Goal: Information Seeking & Learning: Learn about a topic

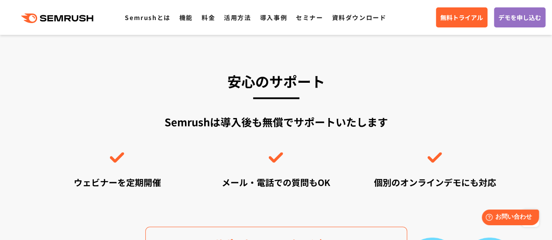
scroll to position [2181, 0]
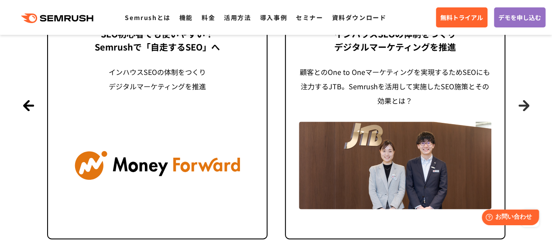
click at [526, 108] on button "Next" at bounding box center [523, 105] width 11 height 11
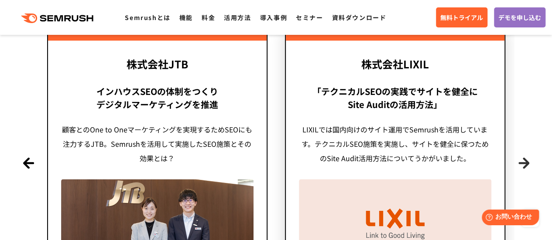
scroll to position [2137, 0]
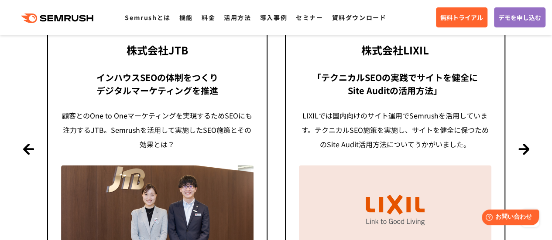
click at [510, 140] on div "株式会社LIXIL 「テクニカルSEOの実践でサイトを健全に Site Auditの活用方法」 LIXILでは国内向けのサイト運用でSemrushを活用してい…" at bounding box center [395, 149] width 238 height 268
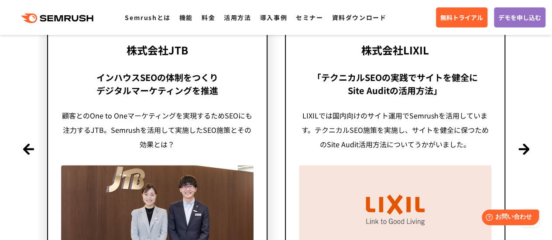
click at [138, 122] on div "顧客とのOne to Oneマーケティングを実現するためSEOにも注力するJTB。Semrushを活用して実施したSEO施策とその効果とは？" at bounding box center [157, 130] width 192 height 43
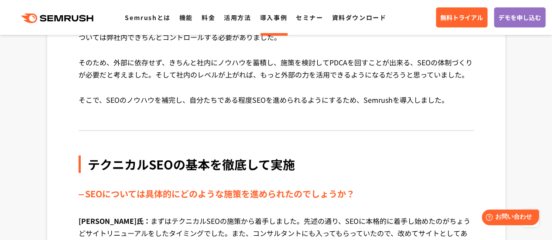
scroll to position [1614, 0]
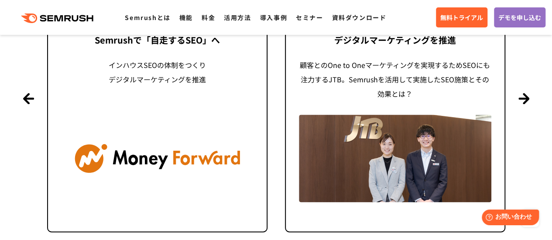
scroll to position [2137, 0]
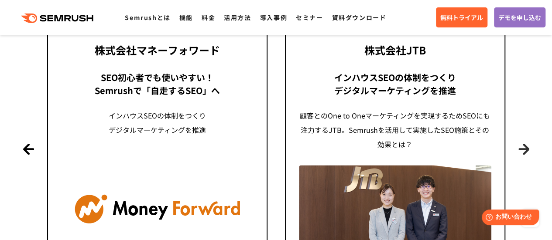
click at [516, 146] on section "導入事例 世界1000万ユーザーが利用する Semrushの導入事例 Previous 株式会社LIXIL 「テクニカルSEOの実践でサイトを健全に Site…" at bounding box center [276, 104] width 552 height 460
click at [523, 146] on button "Next" at bounding box center [523, 148] width 11 height 11
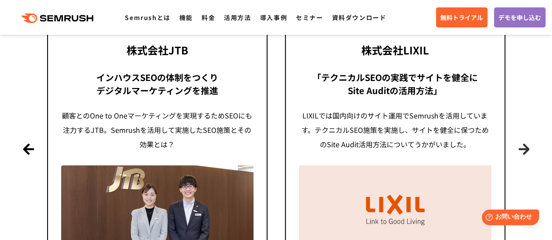
click at [523, 146] on button "Next" at bounding box center [523, 148] width 11 height 11
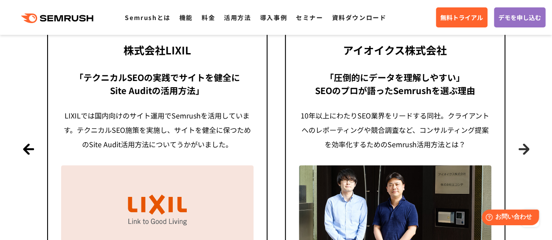
click at [523, 146] on button "Next" at bounding box center [523, 148] width 11 height 11
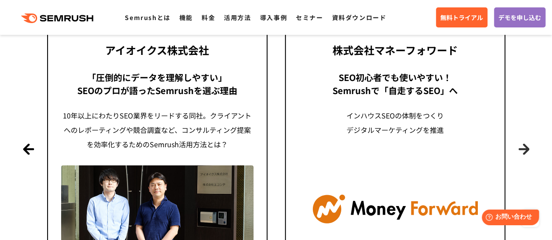
click at [523, 146] on button "Next" at bounding box center [523, 148] width 11 height 11
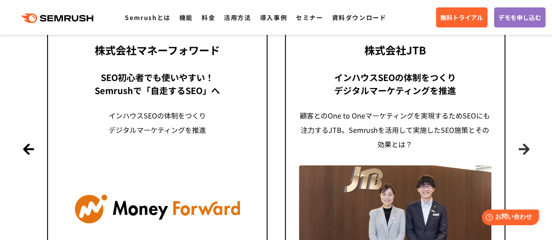
click at [523, 146] on button "Next" at bounding box center [523, 148] width 11 height 11
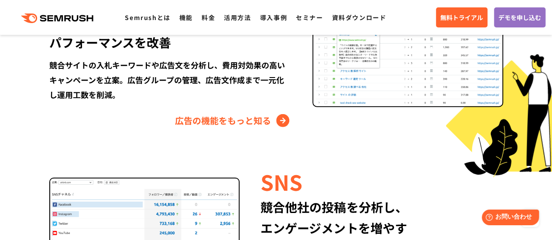
scroll to position [1090, 0]
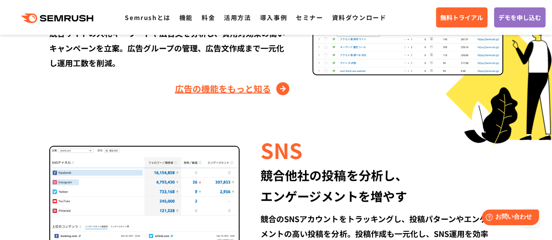
click at [240, 89] on link "広告の機能をもっと知る" at bounding box center [233, 89] width 116 height 14
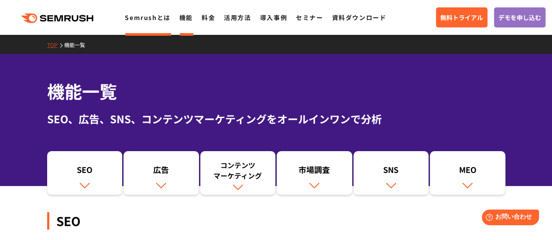
click at [159, 20] on link "Semrushとは" at bounding box center [147, 17] width 45 height 9
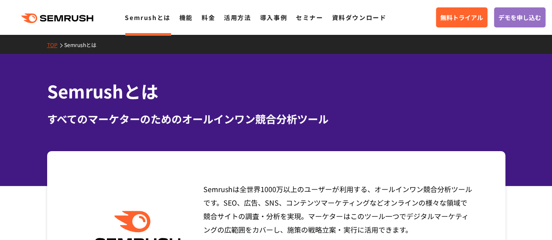
click at [252, 20] on ul "Semrushとは 機能 料金 活用方法 導入事例 セミナー 資料ダウンロード" at bounding box center [260, 17] width 270 height 11
click at [239, 20] on link "活用方法" at bounding box center [237, 17] width 27 height 9
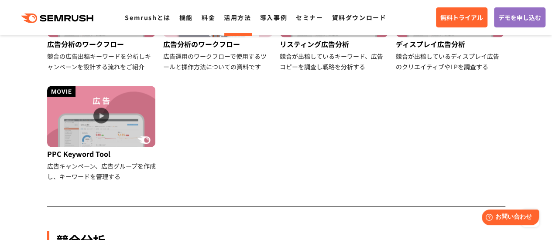
scroll to position [611, 0]
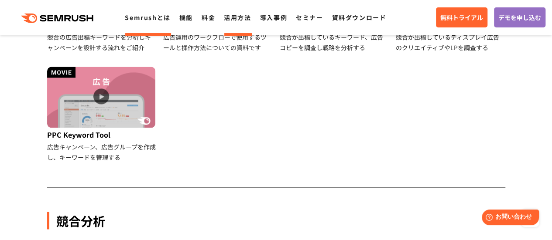
click at [152, 19] on link "Semrushとは" at bounding box center [147, 17] width 45 height 9
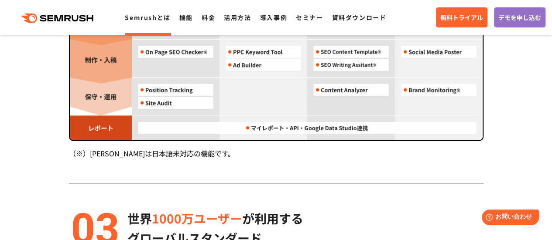
scroll to position [1003, 0]
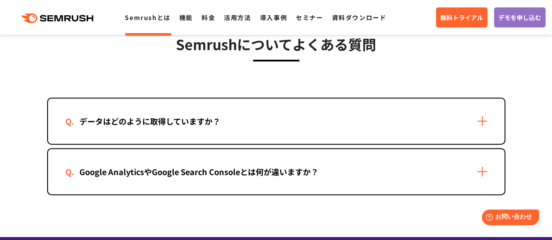
click at [323, 161] on div "Google AnalyticsやGoogle Search Consoleとは何が違いますか？" at bounding box center [276, 171] width 456 height 45
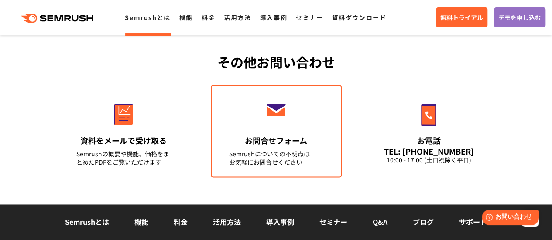
scroll to position [2224, 0]
